Goal: Browse casually

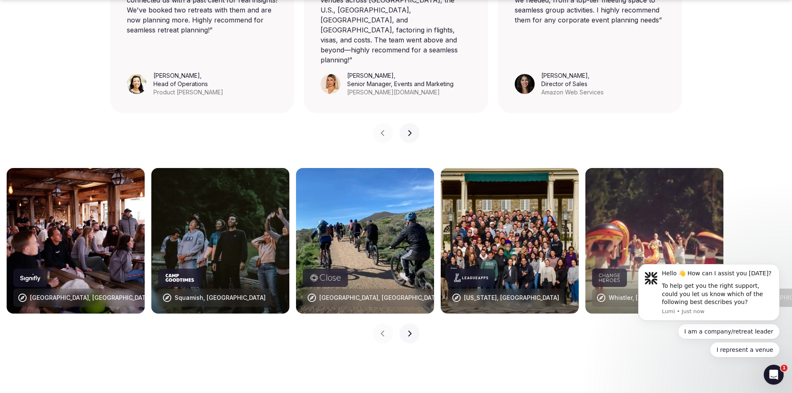
scroll to position [790, 0]
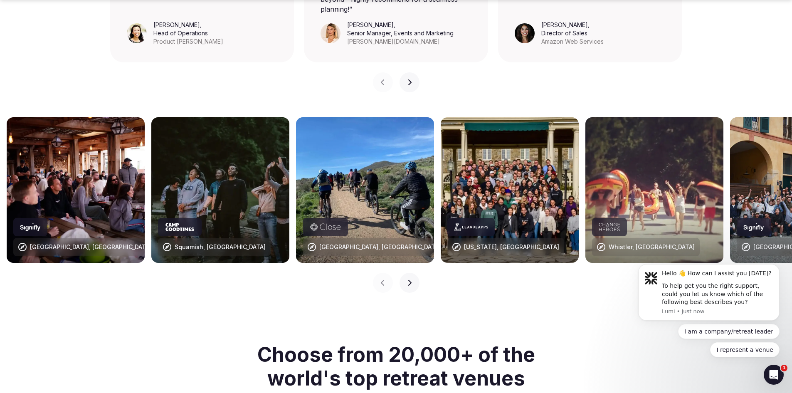
click at [411, 279] on icon "button" at bounding box center [409, 282] width 7 height 7
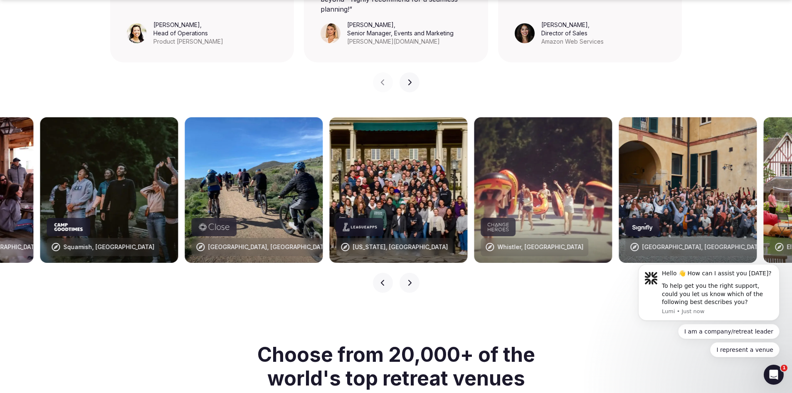
click at [411, 279] on icon "button" at bounding box center [409, 282] width 7 height 7
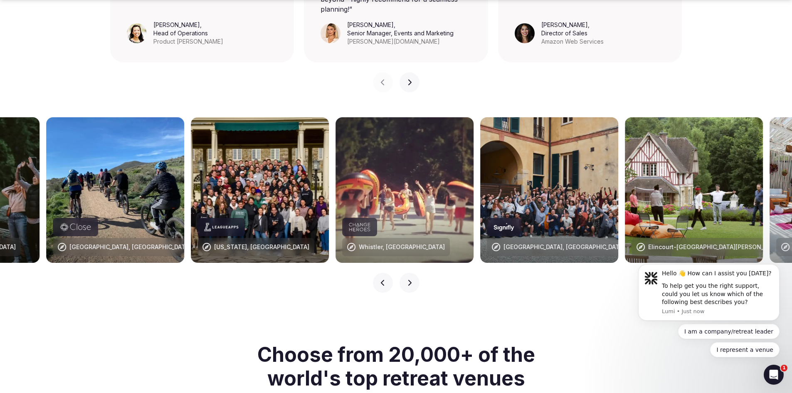
click at [411, 279] on icon "button" at bounding box center [409, 282] width 7 height 7
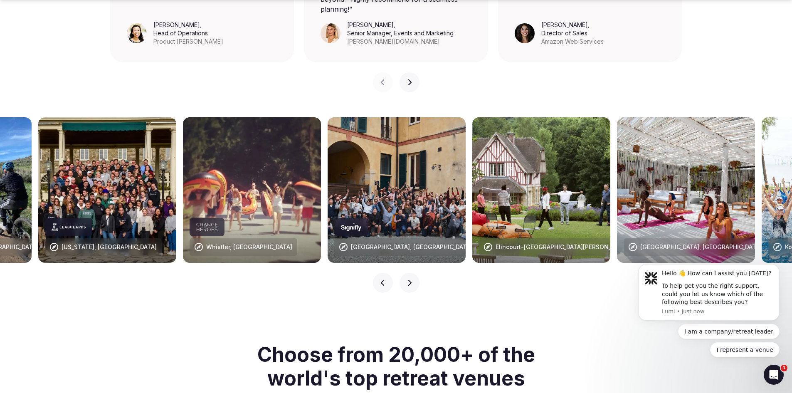
click at [411, 279] on icon "button" at bounding box center [409, 282] width 7 height 7
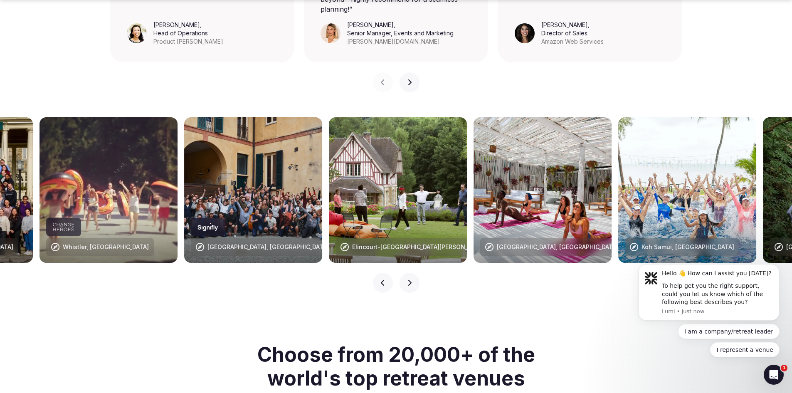
click at [411, 279] on icon "button" at bounding box center [409, 282] width 7 height 7
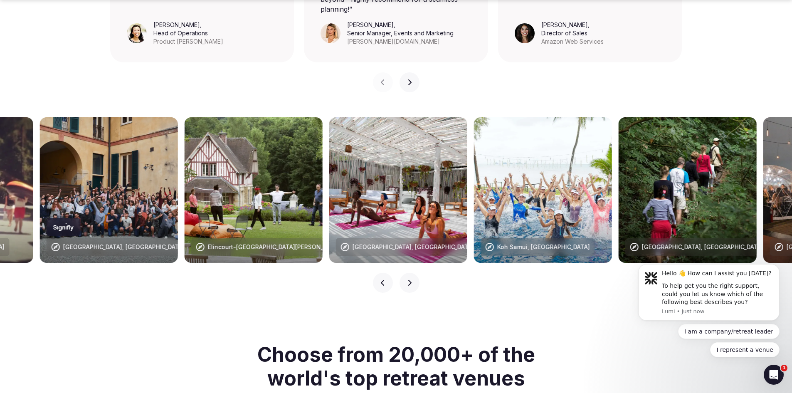
click at [411, 279] on icon "button" at bounding box center [409, 282] width 7 height 7
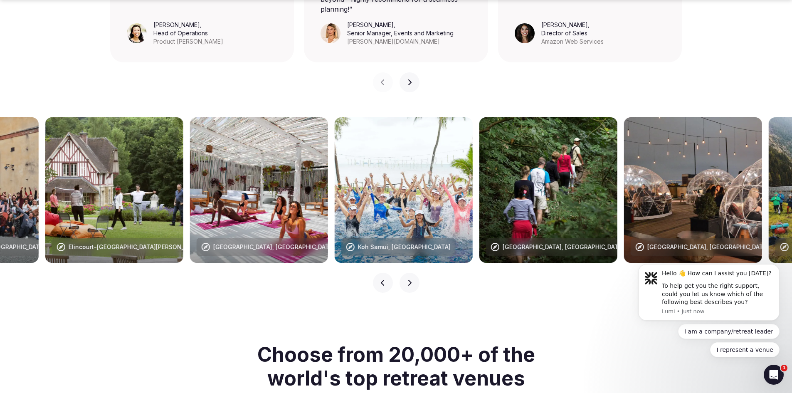
click at [411, 279] on icon "button" at bounding box center [409, 282] width 7 height 7
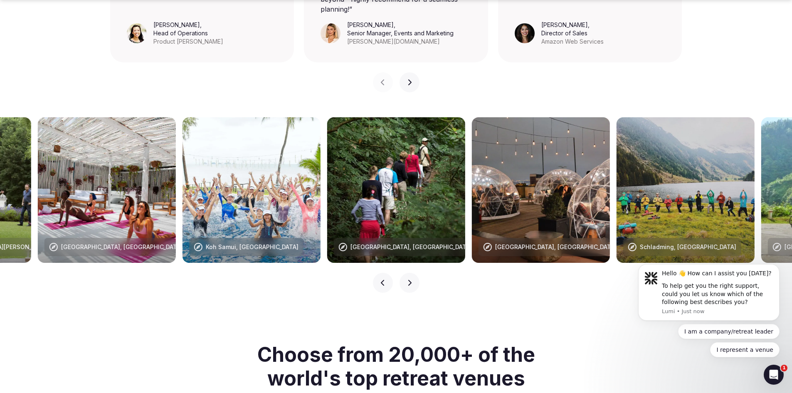
click at [411, 279] on icon "button" at bounding box center [409, 282] width 7 height 7
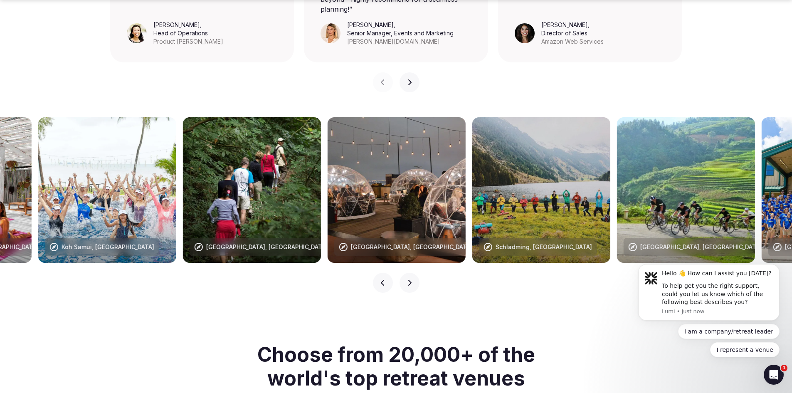
click at [411, 279] on icon "button" at bounding box center [409, 282] width 7 height 7
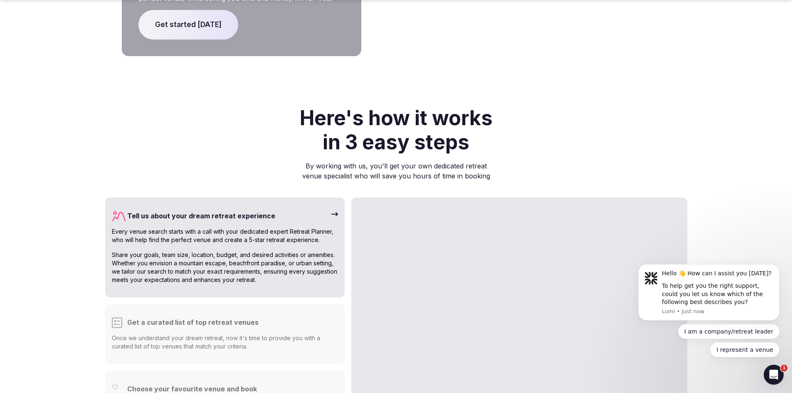
scroll to position [1954, 0]
